Goal: Information Seeking & Learning: Understand process/instructions

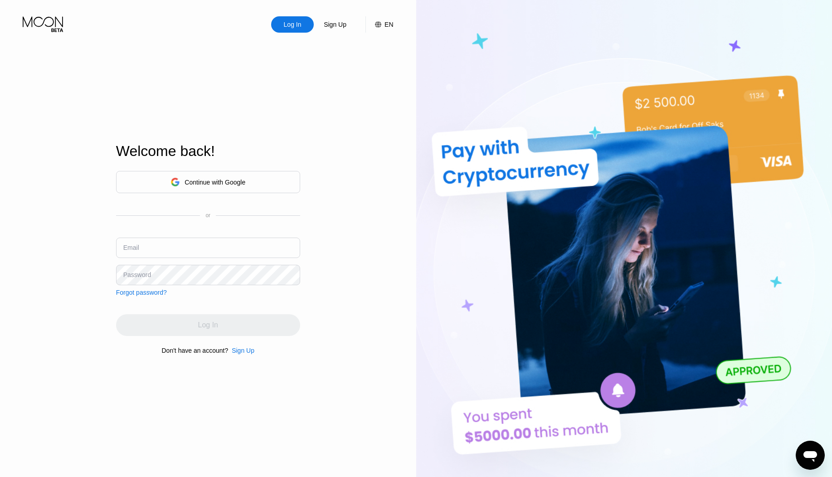
scroll to position [180, 0]
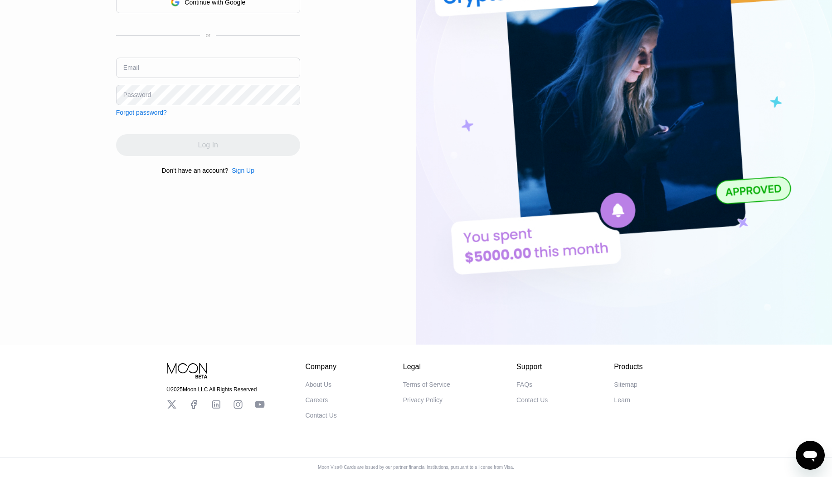
click at [439, 383] on div "Terms of Service" at bounding box center [426, 384] width 47 height 7
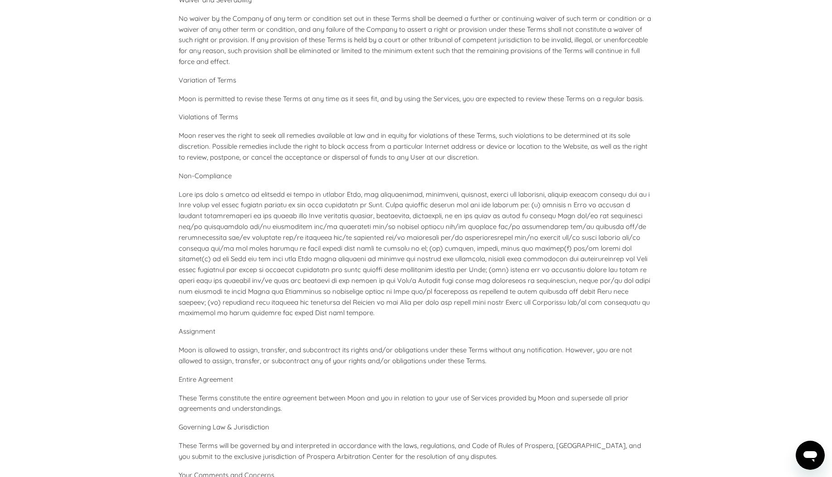
scroll to position [3967, 0]
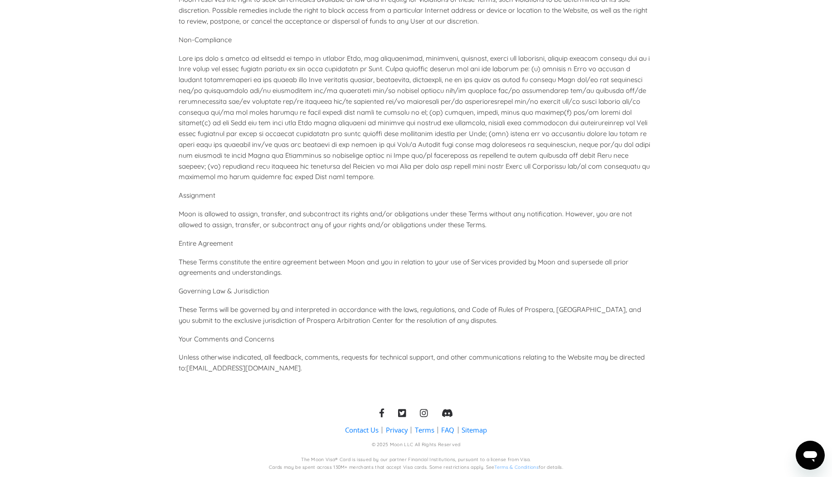
click at [429, 427] on link "Terms" at bounding box center [424, 430] width 19 height 10
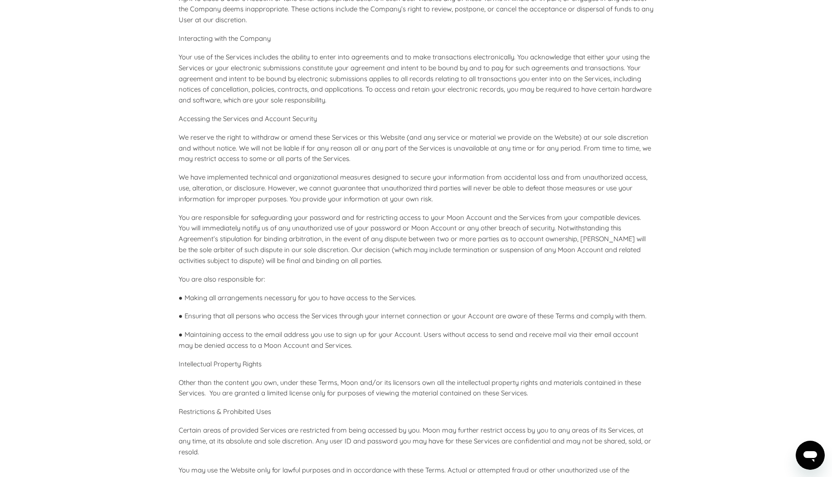
scroll to position [490, 0]
